Goal: Task Accomplishment & Management: Manage account settings

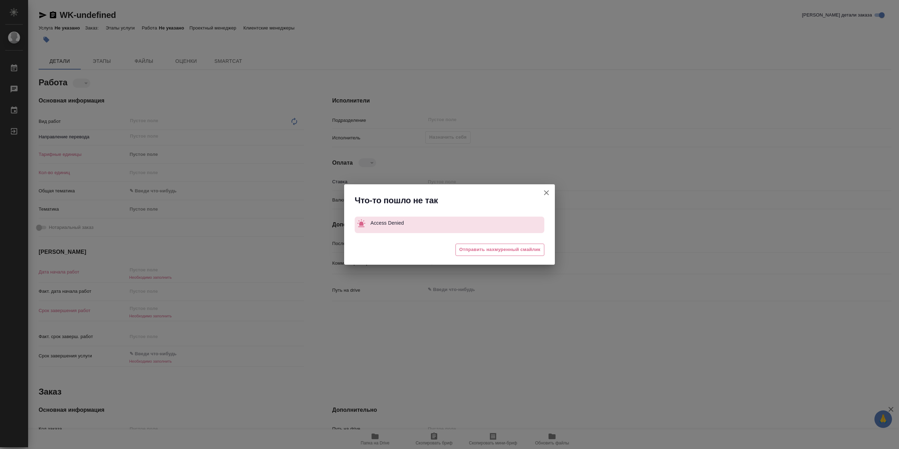
type textarea "x"
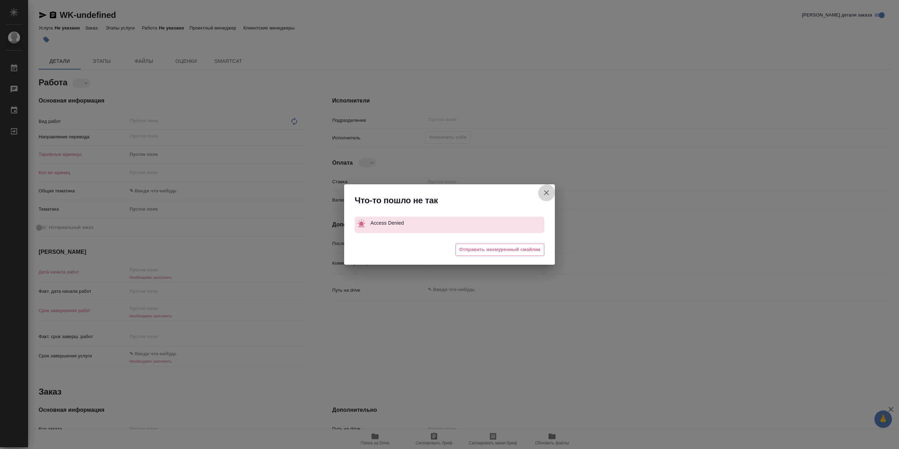
click at [548, 191] on icon "button" at bounding box center [546, 193] width 8 height 8
type textarea "x"
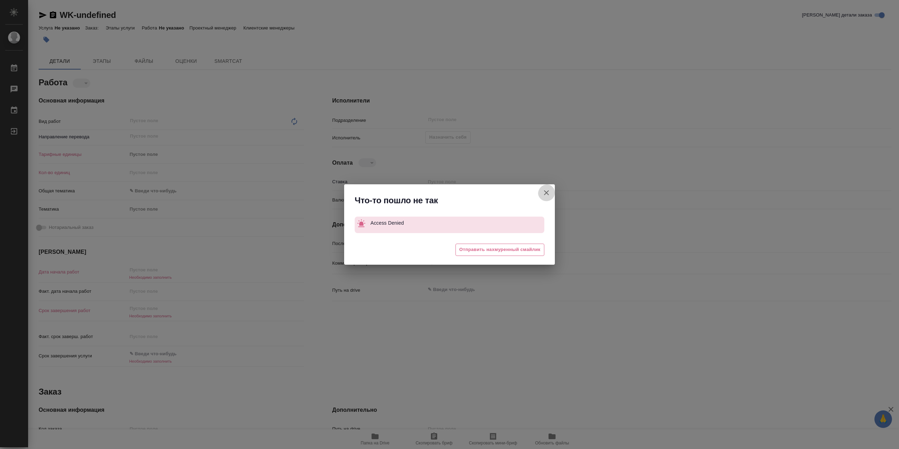
type textarea "x"
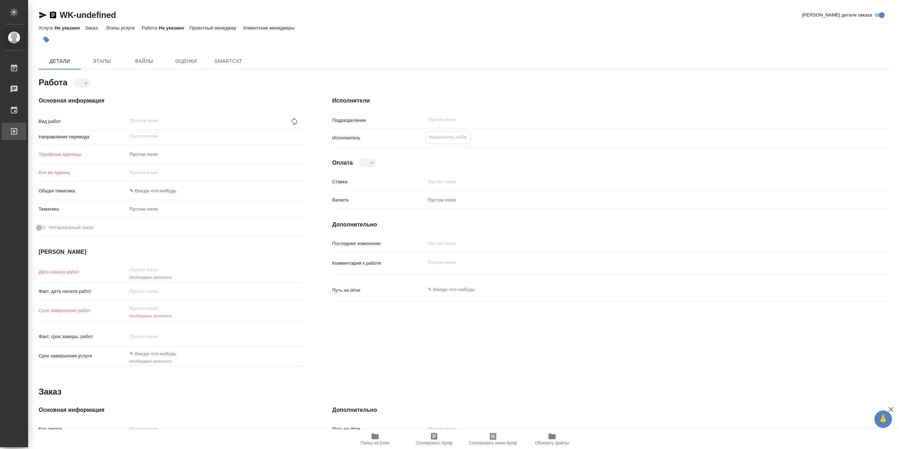
type textarea "x"
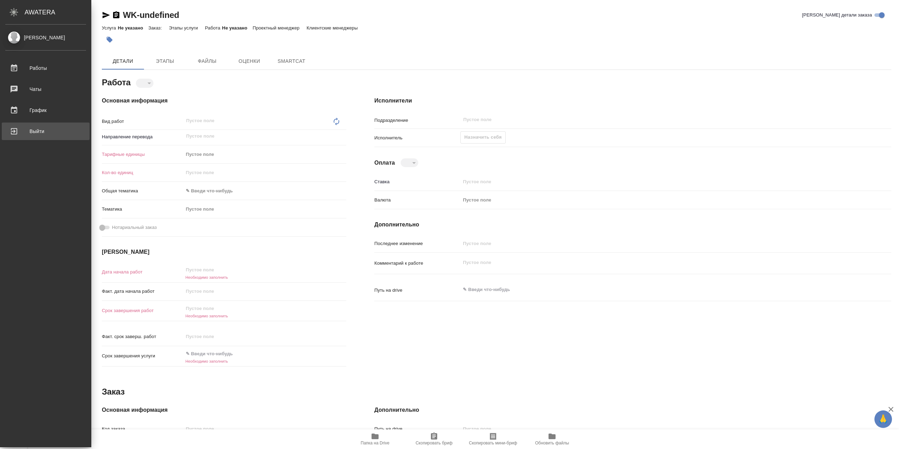
type textarea "x"
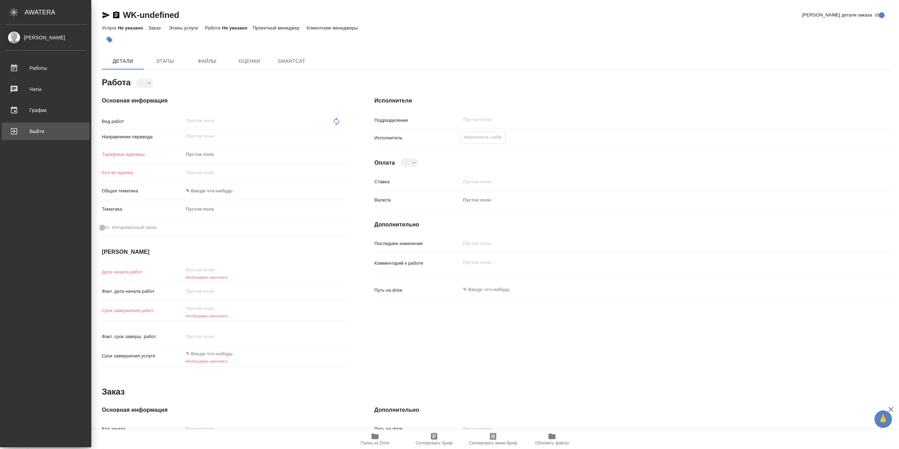
drag, startPoint x: 19, startPoint y: 132, endPoint x: 197, endPoint y: 128, distance: 177.4
click at [20, 132] on div "Выйти" at bounding box center [45, 131] width 81 height 11
type textarea "x"
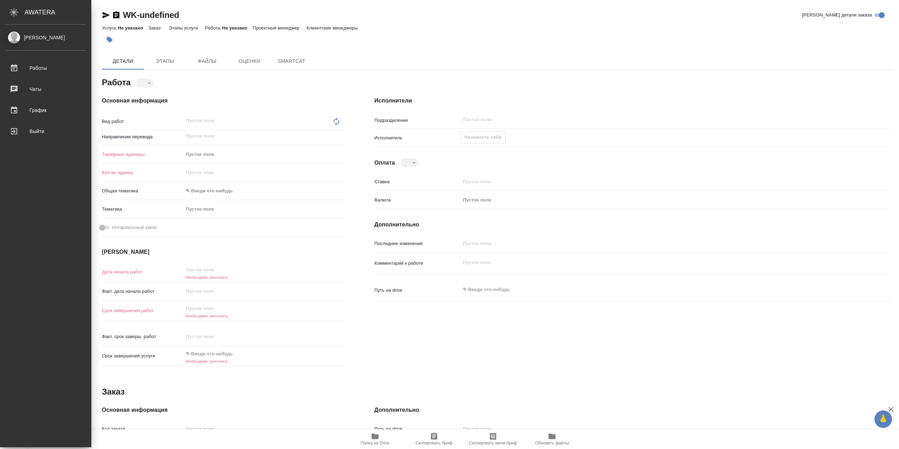
type textarea "x"
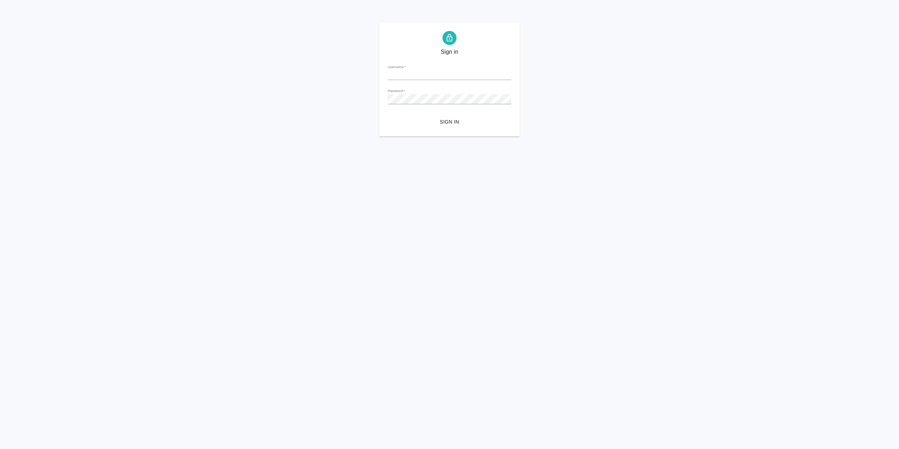
type input "r.sarkhatov@awatera.com"
click at [452, 125] on span "Sign in" at bounding box center [449, 122] width 112 height 9
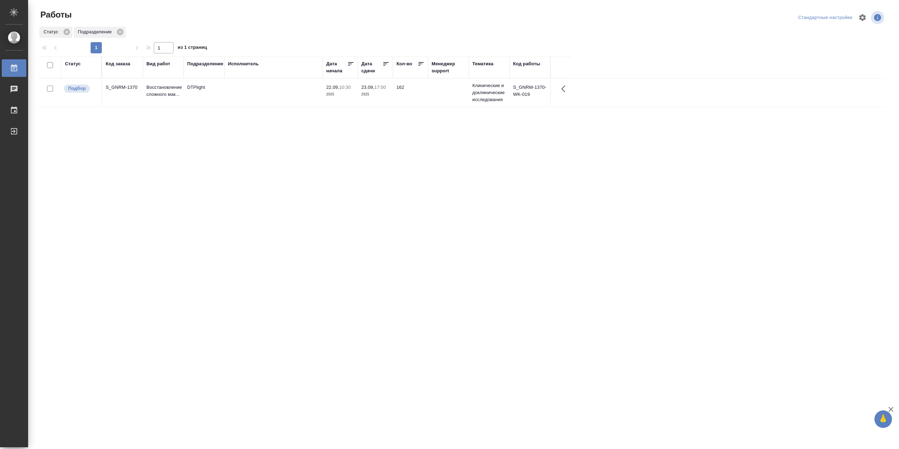
click at [251, 96] on td at bounding box center [273, 92] width 98 height 25
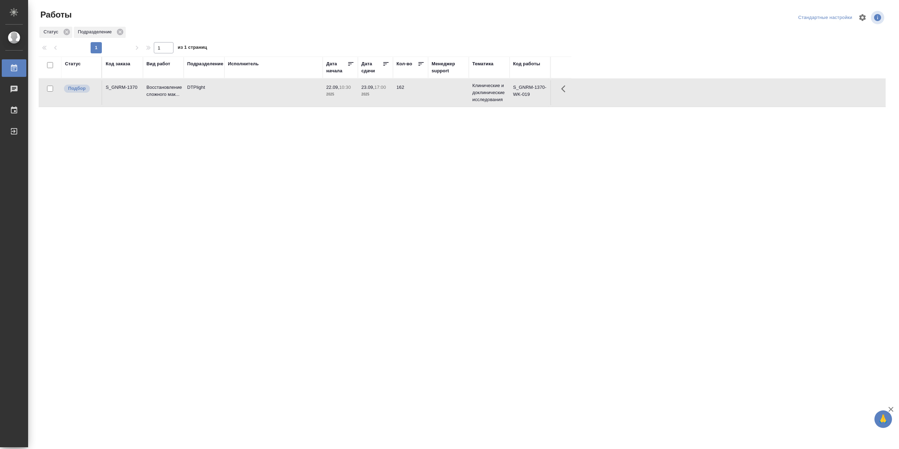
click at [251, 96] on td at bounding box center [273, 92] width 98 height 25
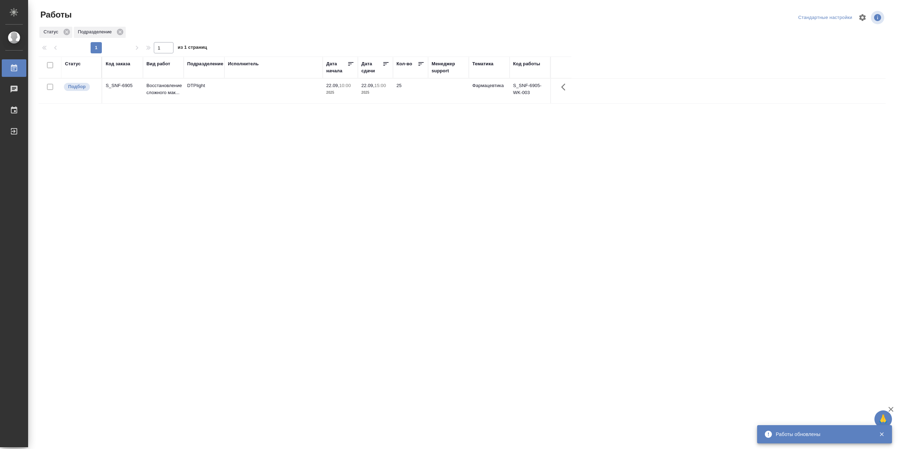
click at [259, 93] on td at bounding box center [273, 91] width 98 height 25
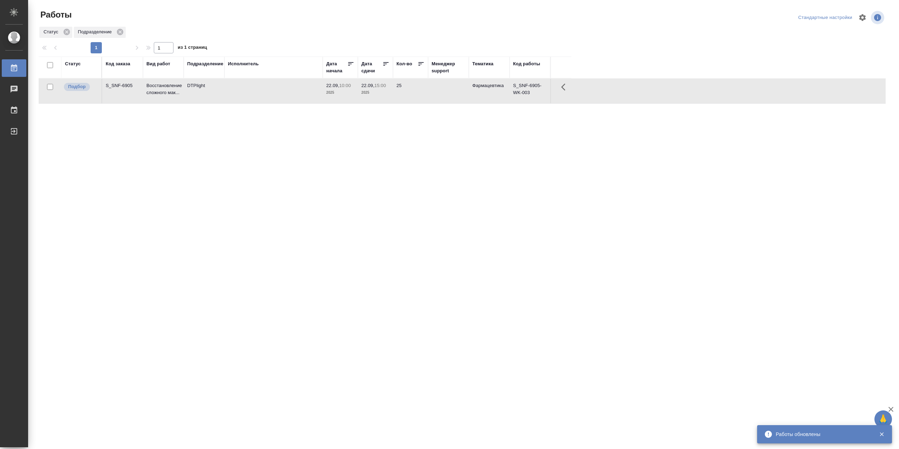
click at [259, 93] on td at bounding box center [273, 91] width 98 height 25
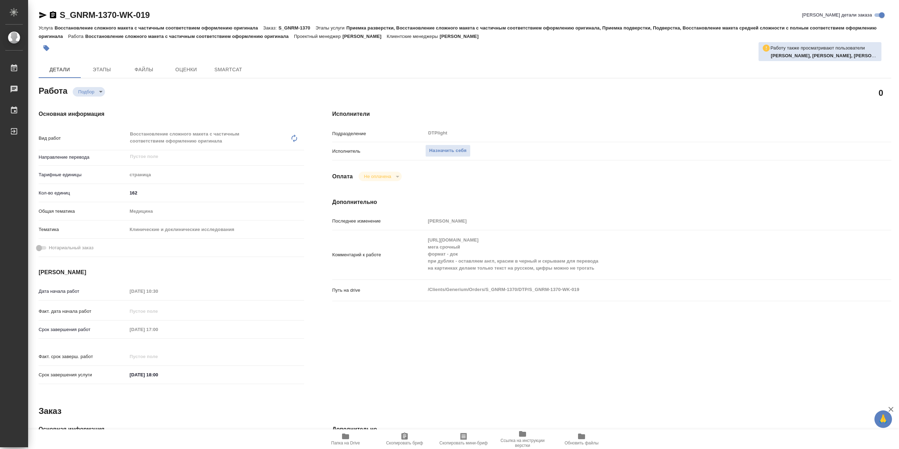
type textarea "x"
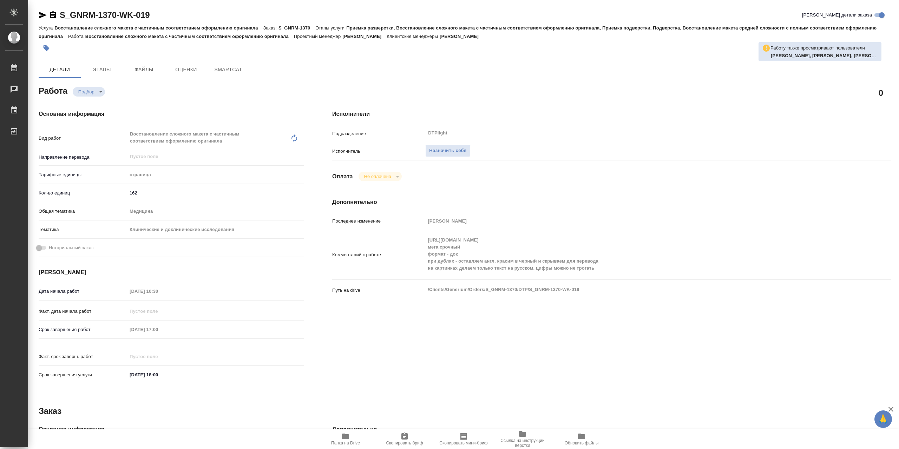
type textarea "x"
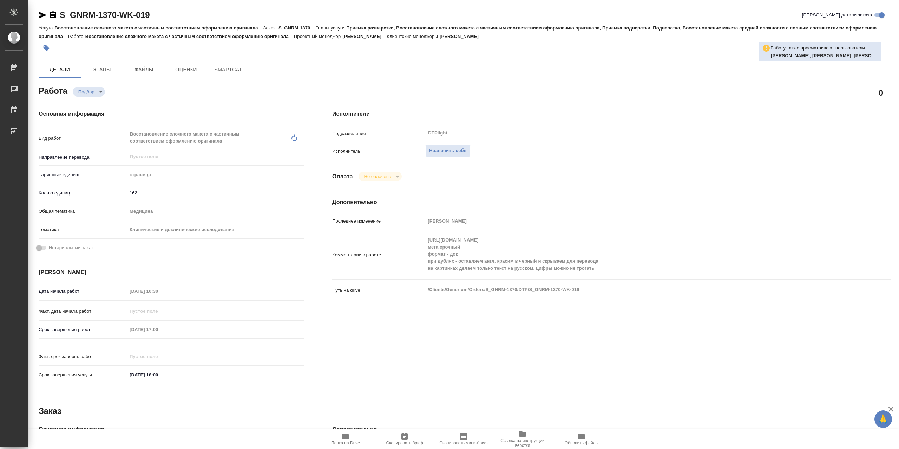
type textarea "x"
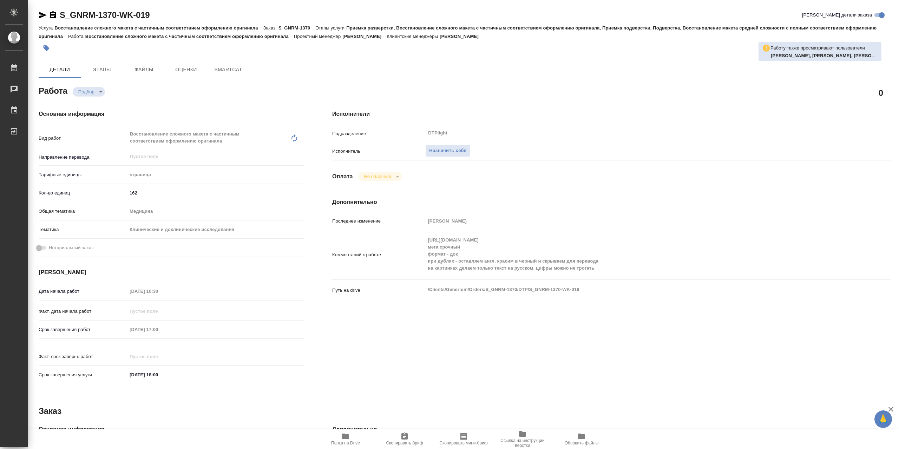
type textarea "x"
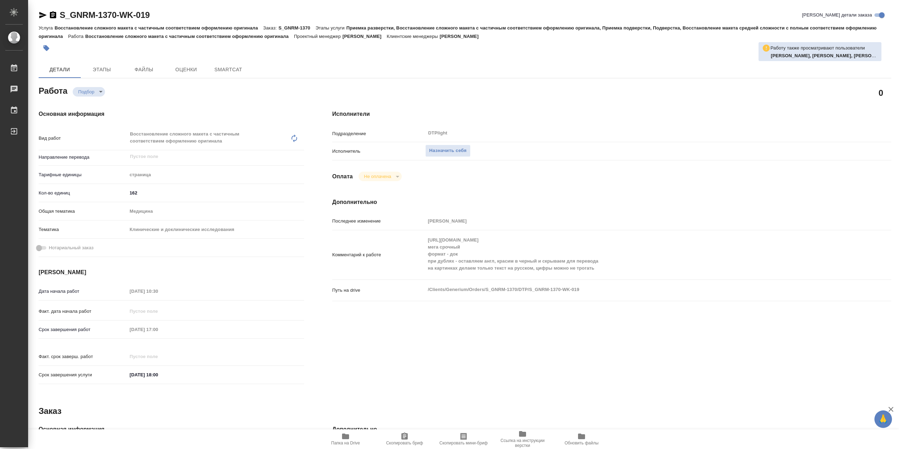
type textarea "x"
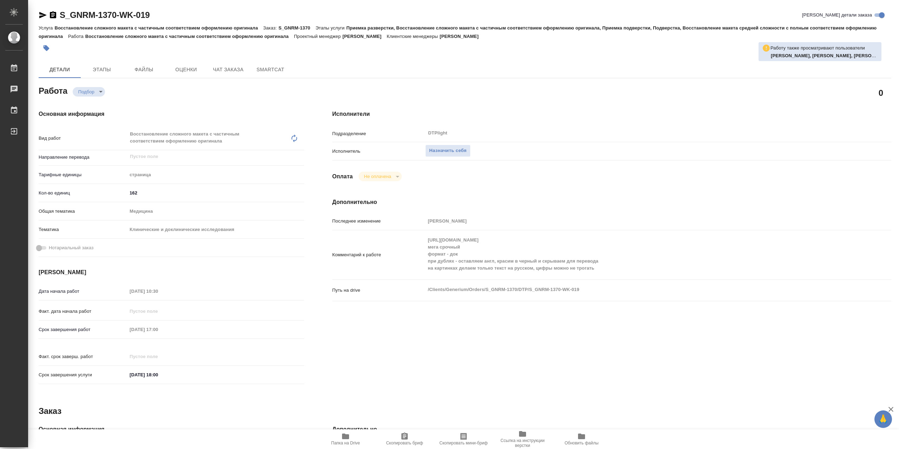
type textarea "x"
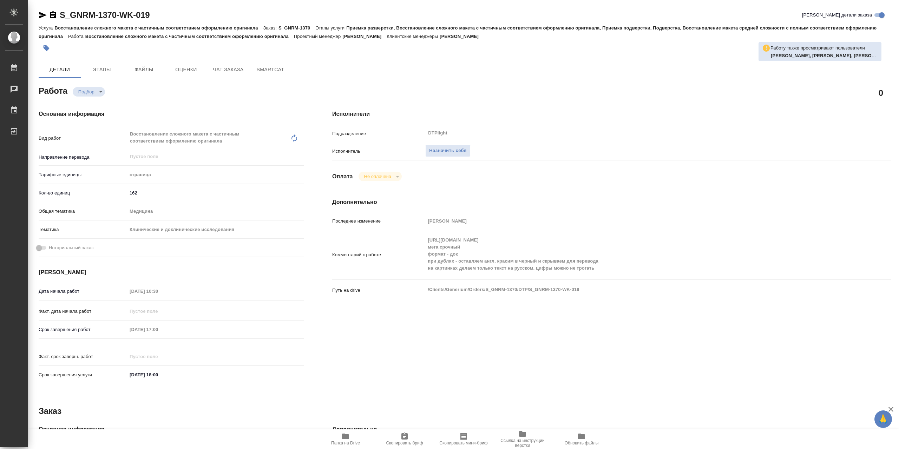
type textarea "x"
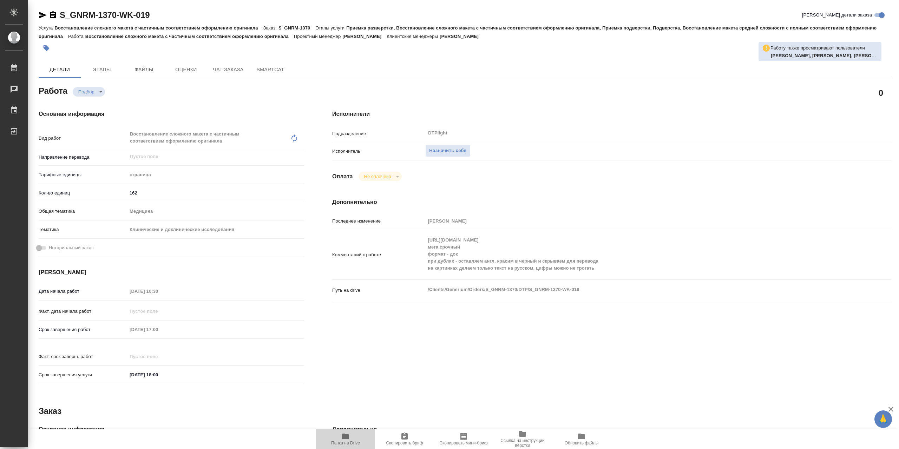
click at [344, 438] on icon "button" at bounding box center [345, 437] width 7 height 6
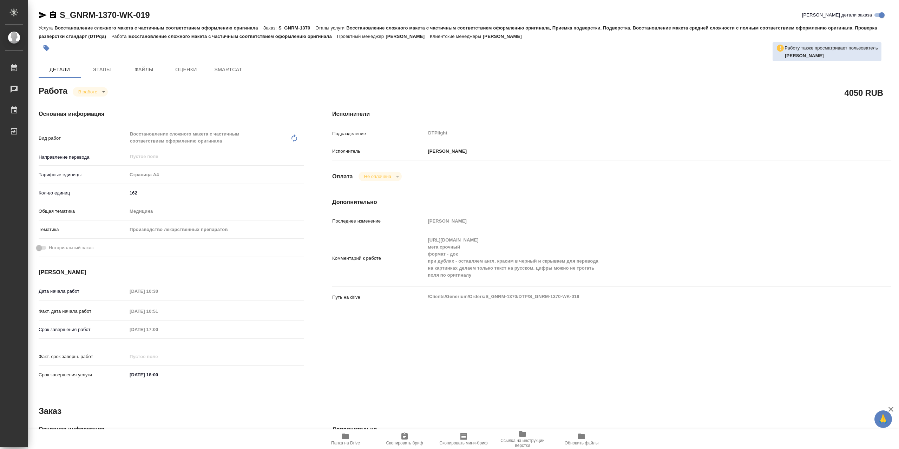
type textarea "x"
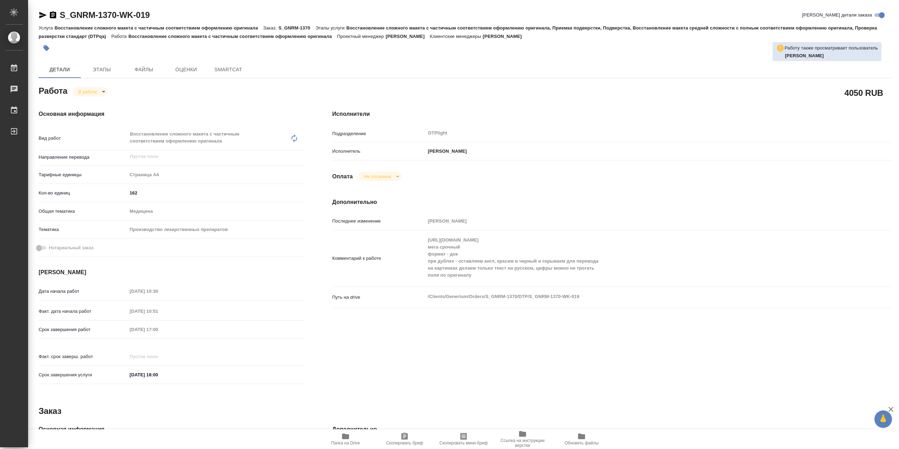
type textarea "x"
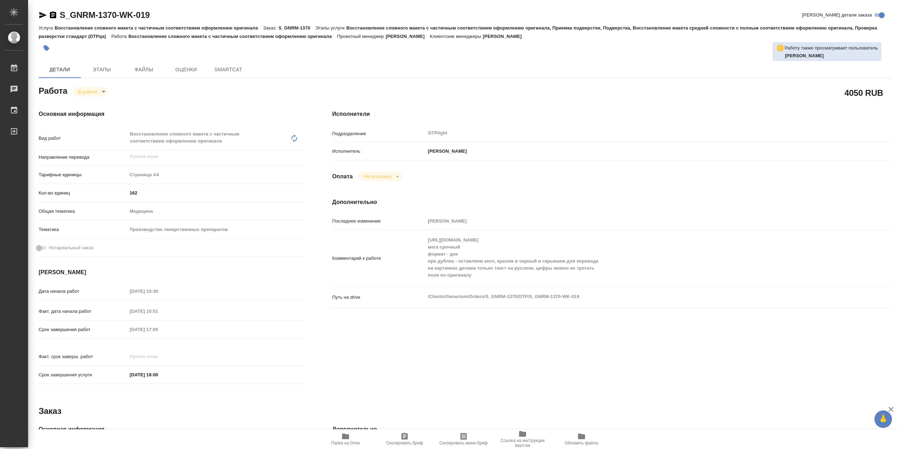
type textarea "x"
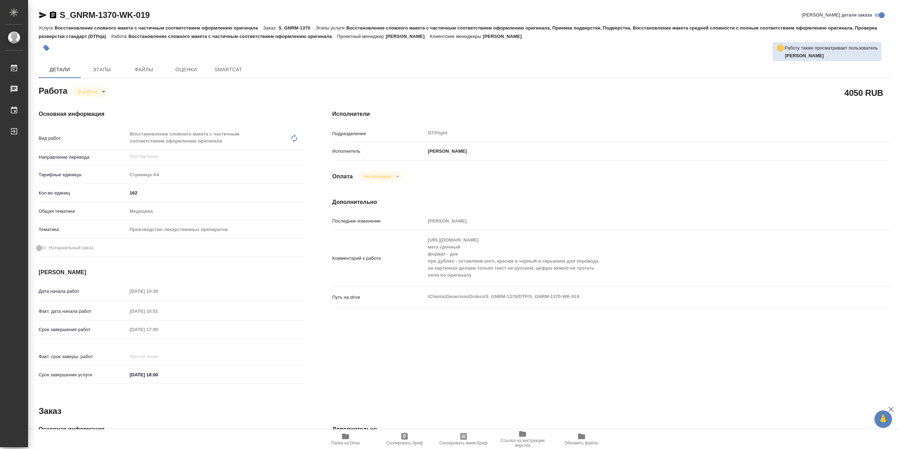
type textarea "x"
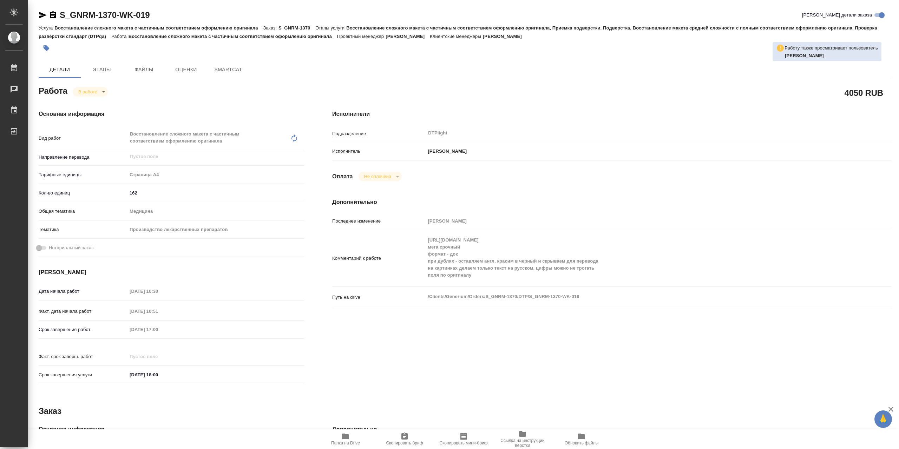
type textarea "x"
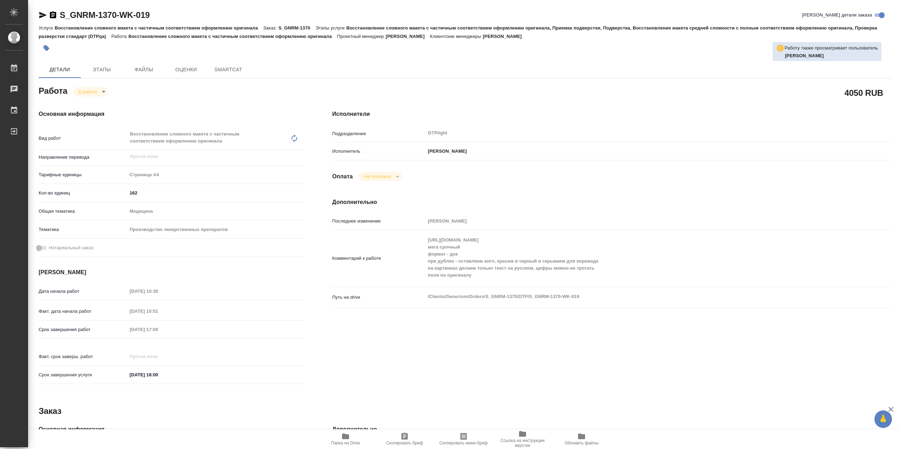
type textarea "x"
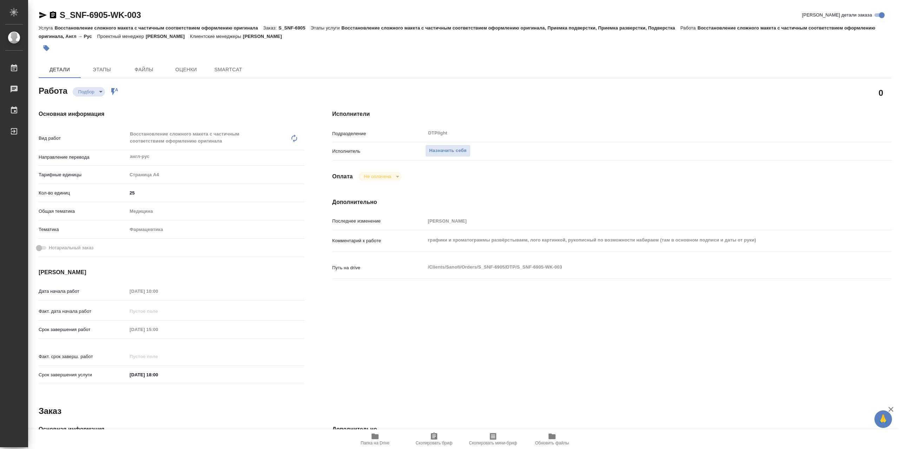
type textarea "x"
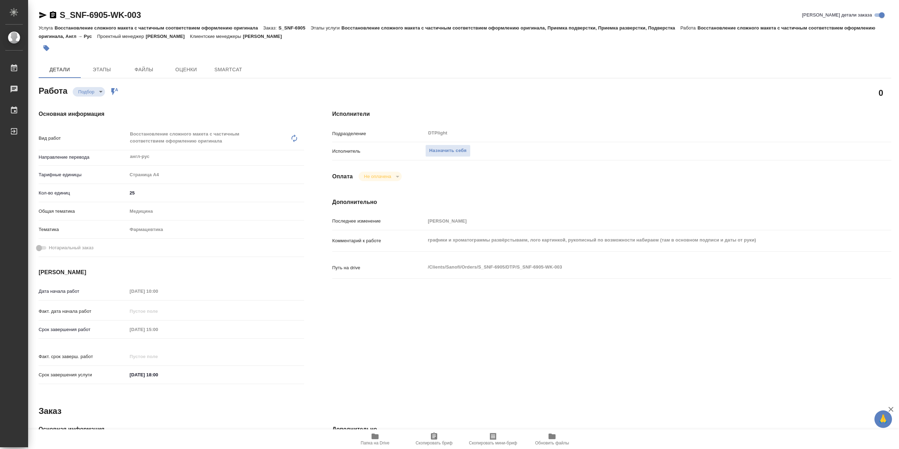
type textarea "x"
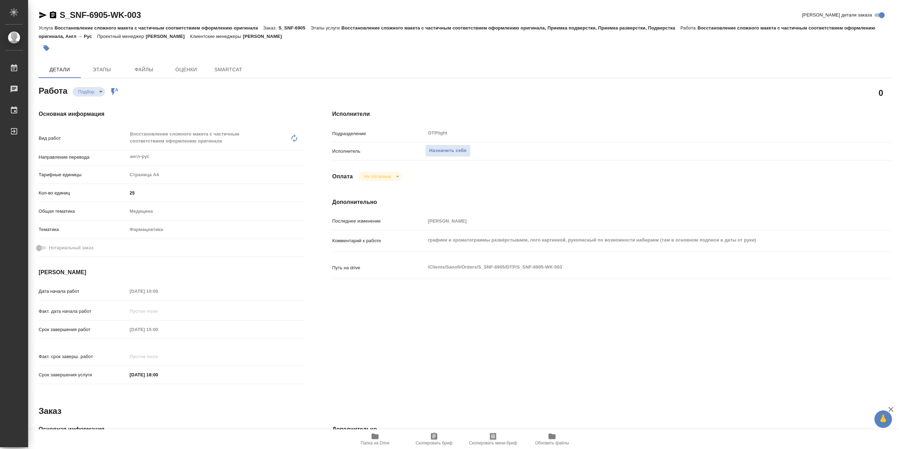
type textarea "x"
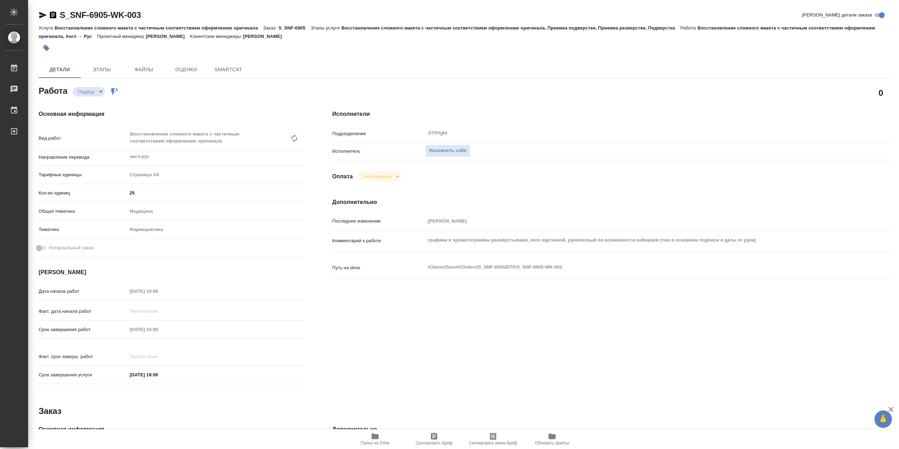
type textarea "x"
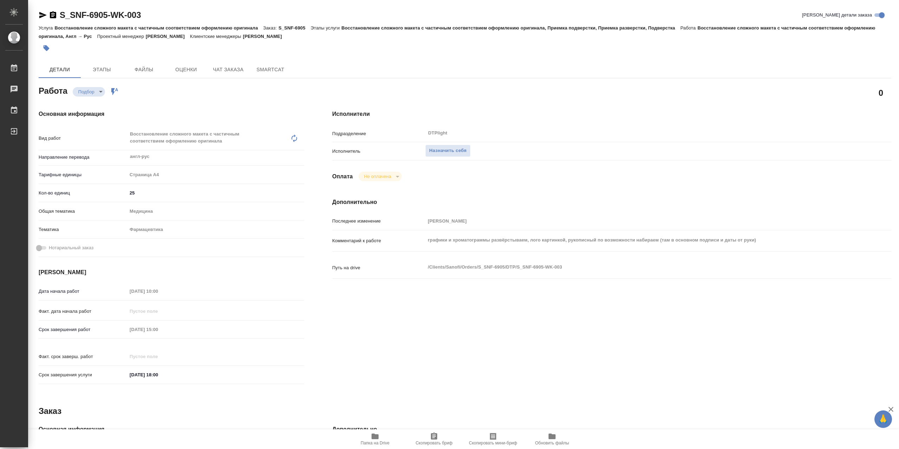
type textarea "x"
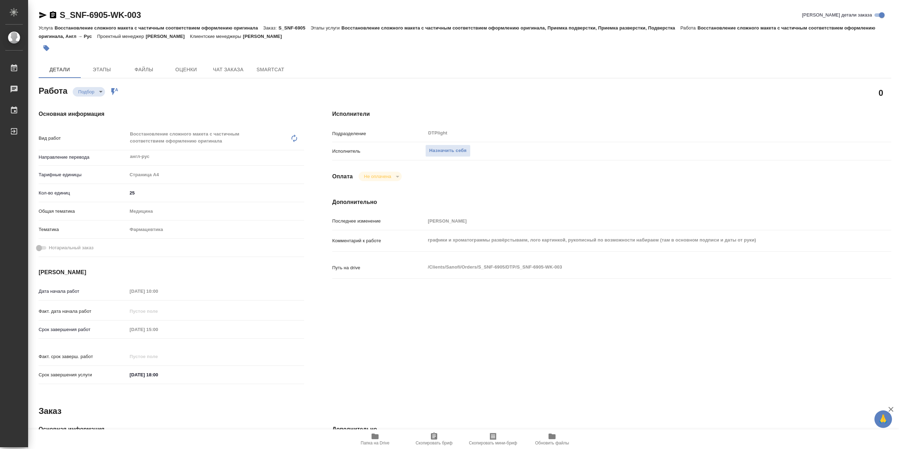
click at [369, 437] on span "Папка на Drive" at bounding box center [375, 438] width 51 height 13
type textarea "x"
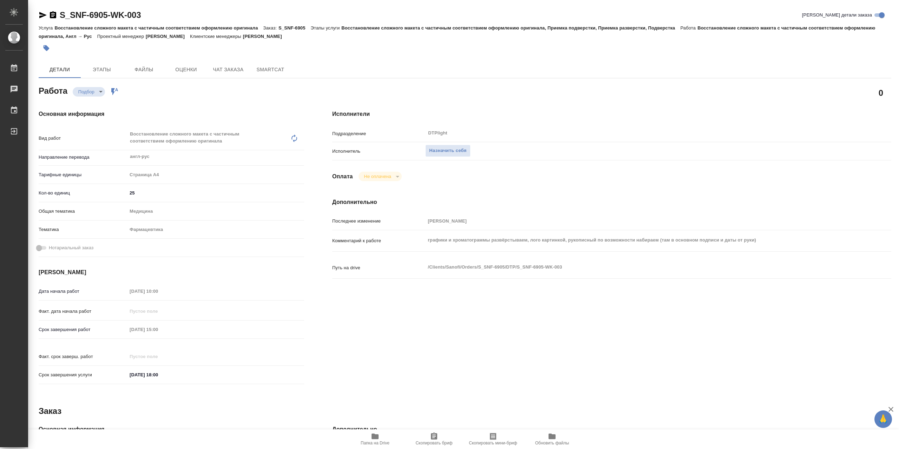
type textarea "x"
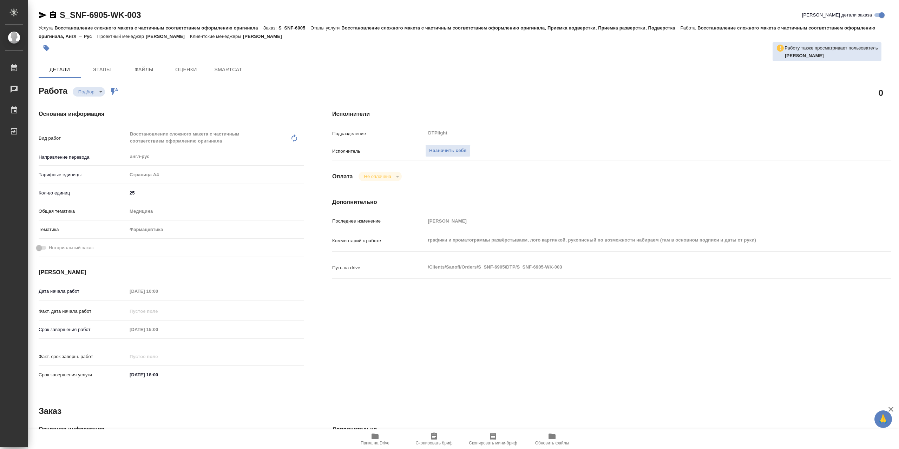
type textarea "x"
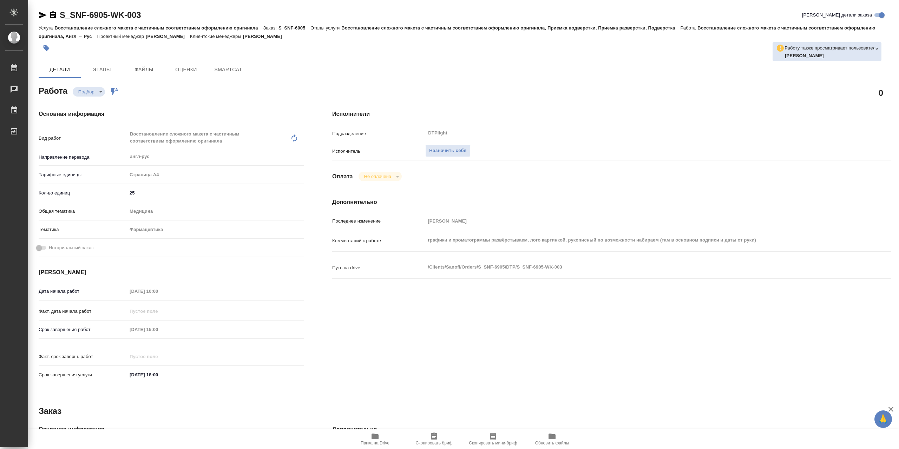
type textarea "x"
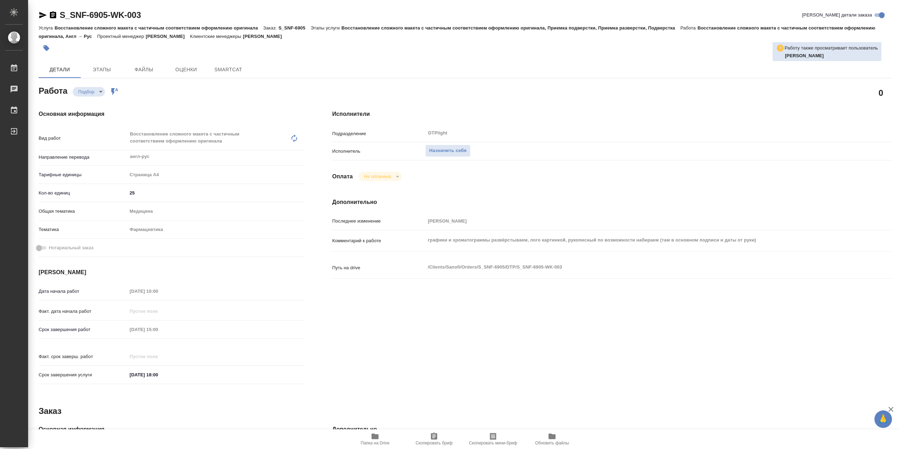
type textarea "x"
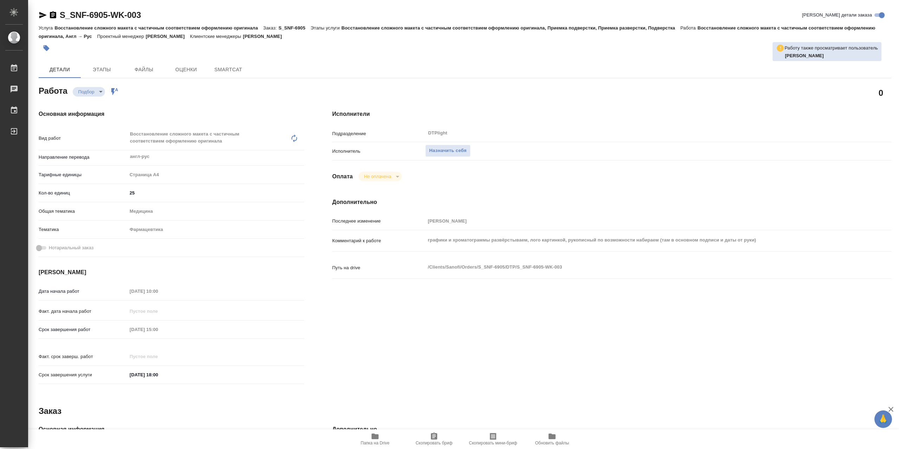
type textarea "x"
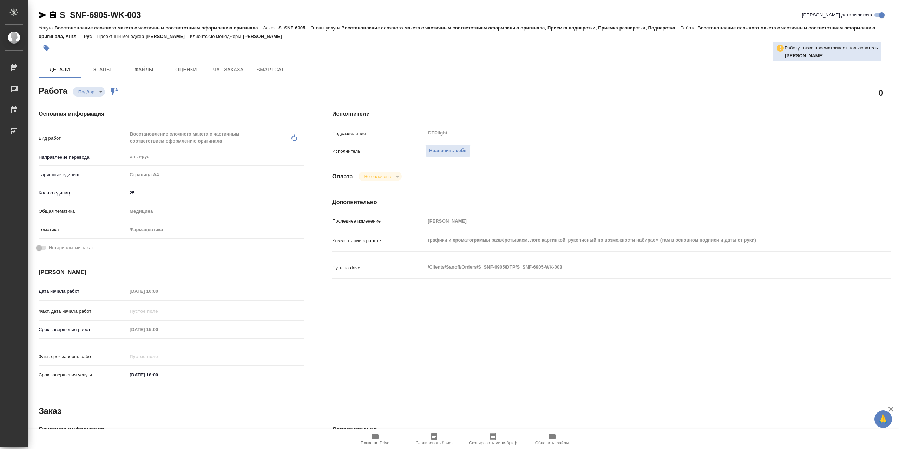
type textarea "x"
click at [376, 435] on icon "button" at bounding box center [375, 437] width 7 height 6
type textarea "x"
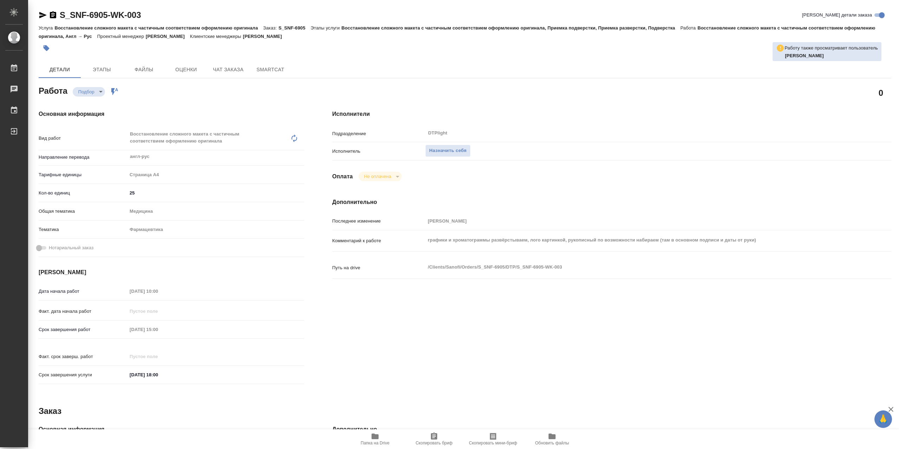
type textarea "x"
click at [466, 152] on span "Назначить себя" at bounding box center [447, 151] width 37 height 8
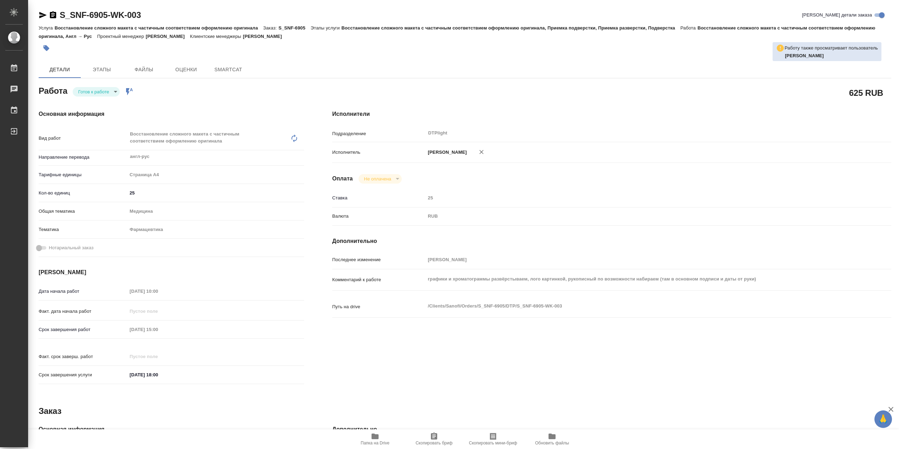
type textarea "x"
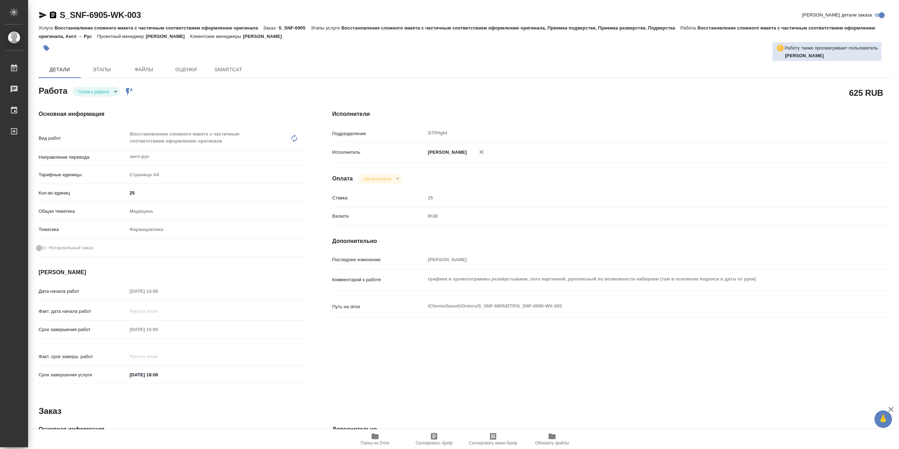
type textarea "x"
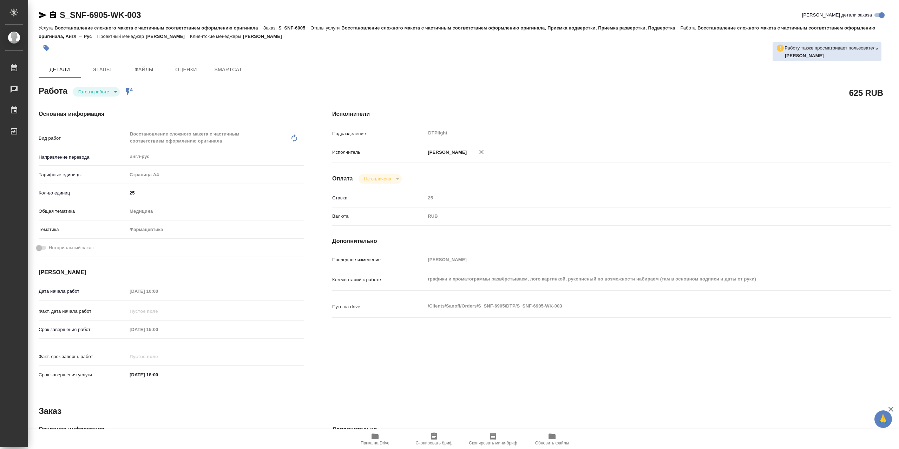
type textarea "x"
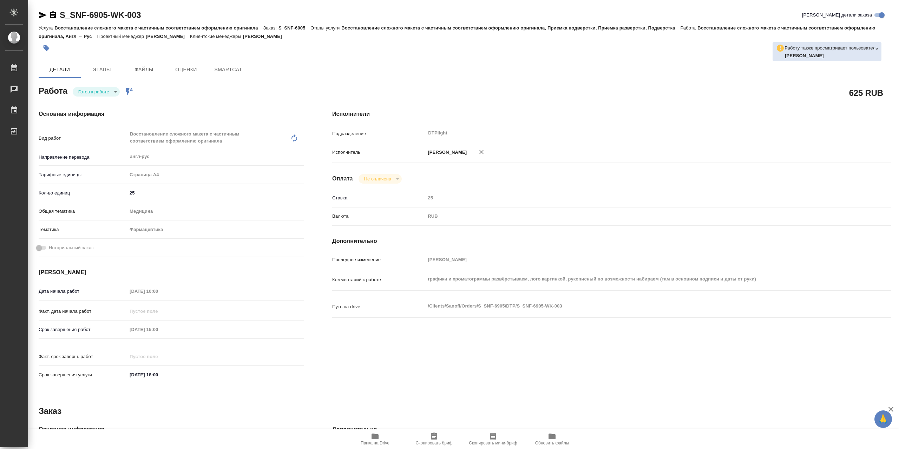
type textarea "x"
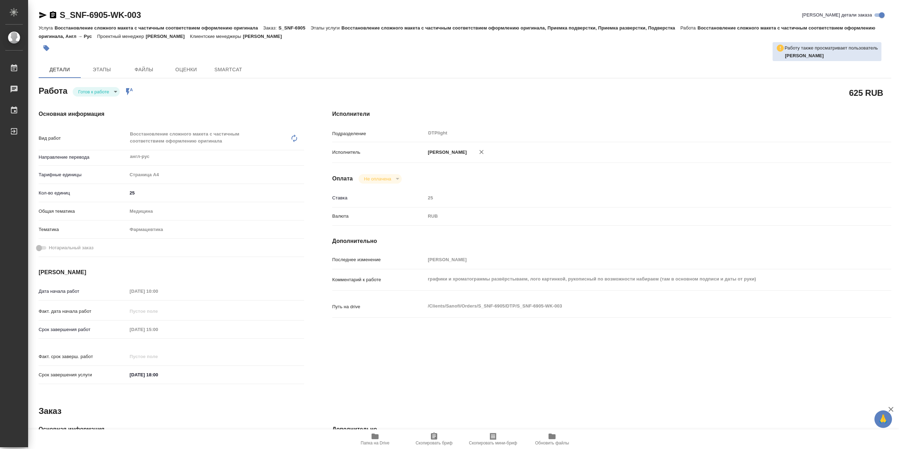
type textarea "x"
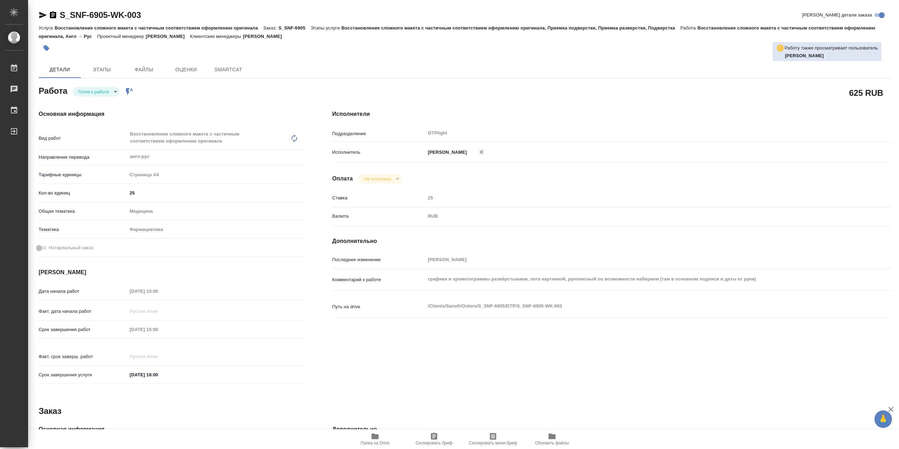
click at [105, 96] on body "🙏 .cls-1 fill:#fff; AWATERA Сархатов Руслан Работы Чаты График Выйти S_SNF-6905…" at bounding box center [449, 224] width 899 height 449
type textarea "x"
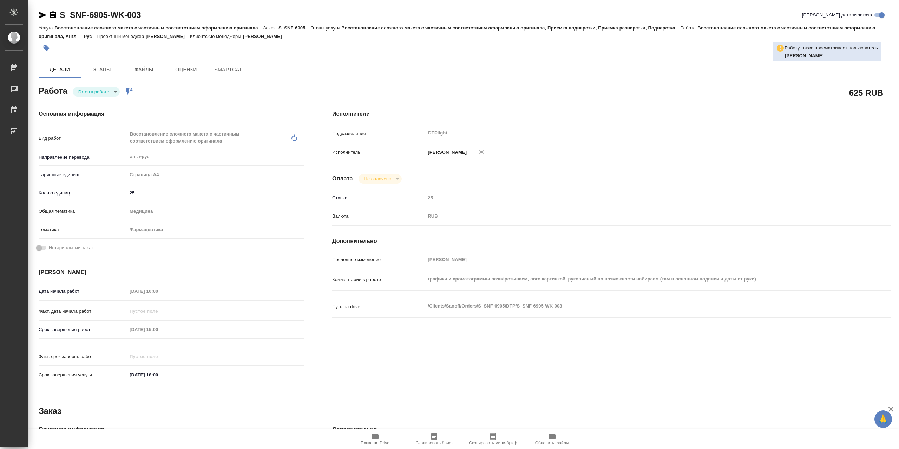
type textarea "x"
click at [106, 94] on li "В работе" at bounding box center [96, 94] width 47 height 12
type textarea "x"
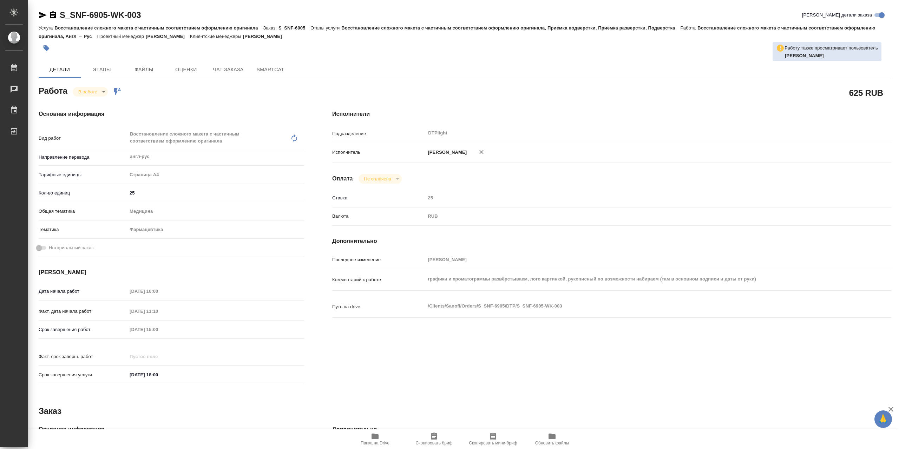
type textarea "x"
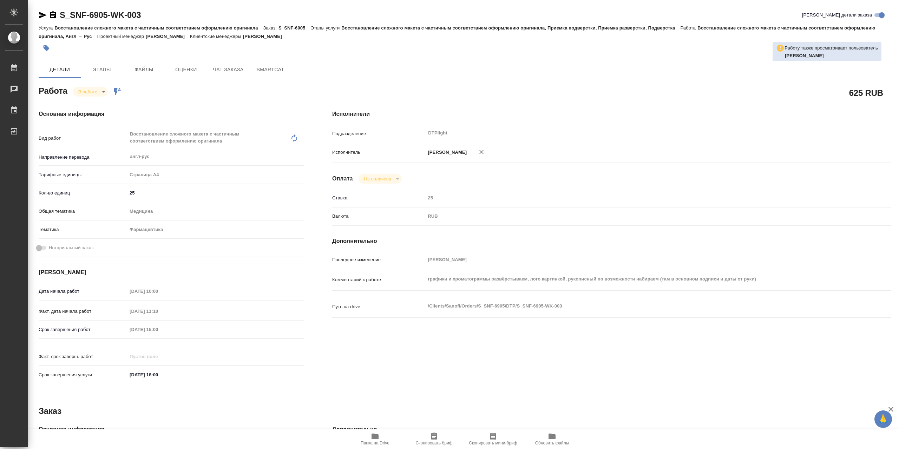
type textarea "x"
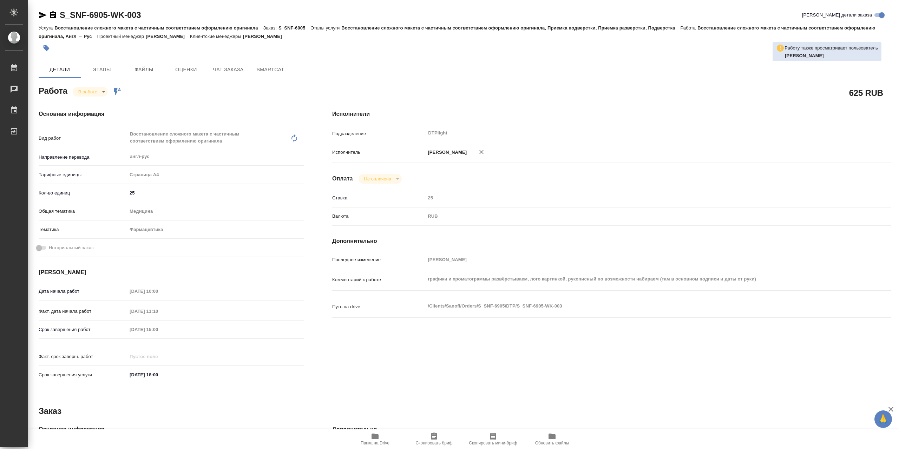
type textarea "x"
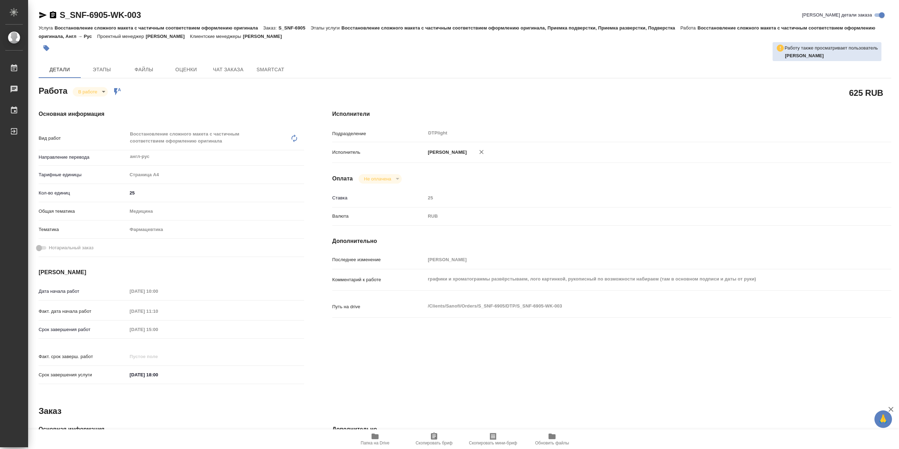
type textarea "x"
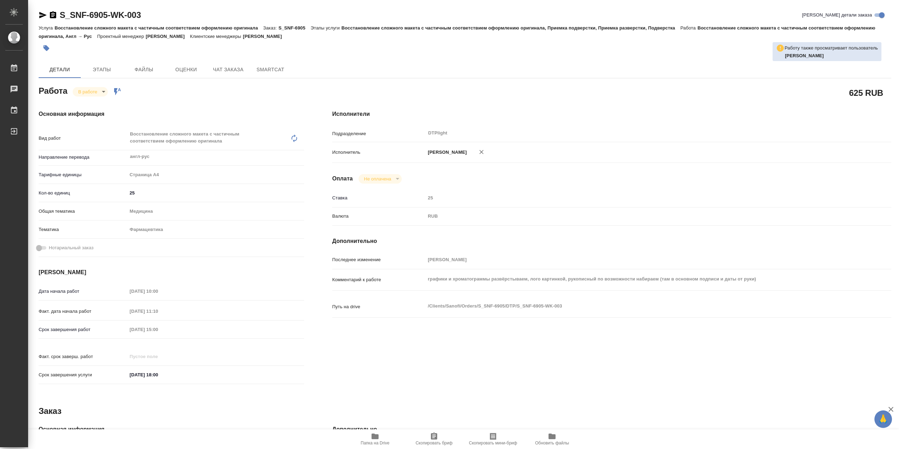
type textarea "x"
